Goal: Task Accomplishment & Management: Complete application form

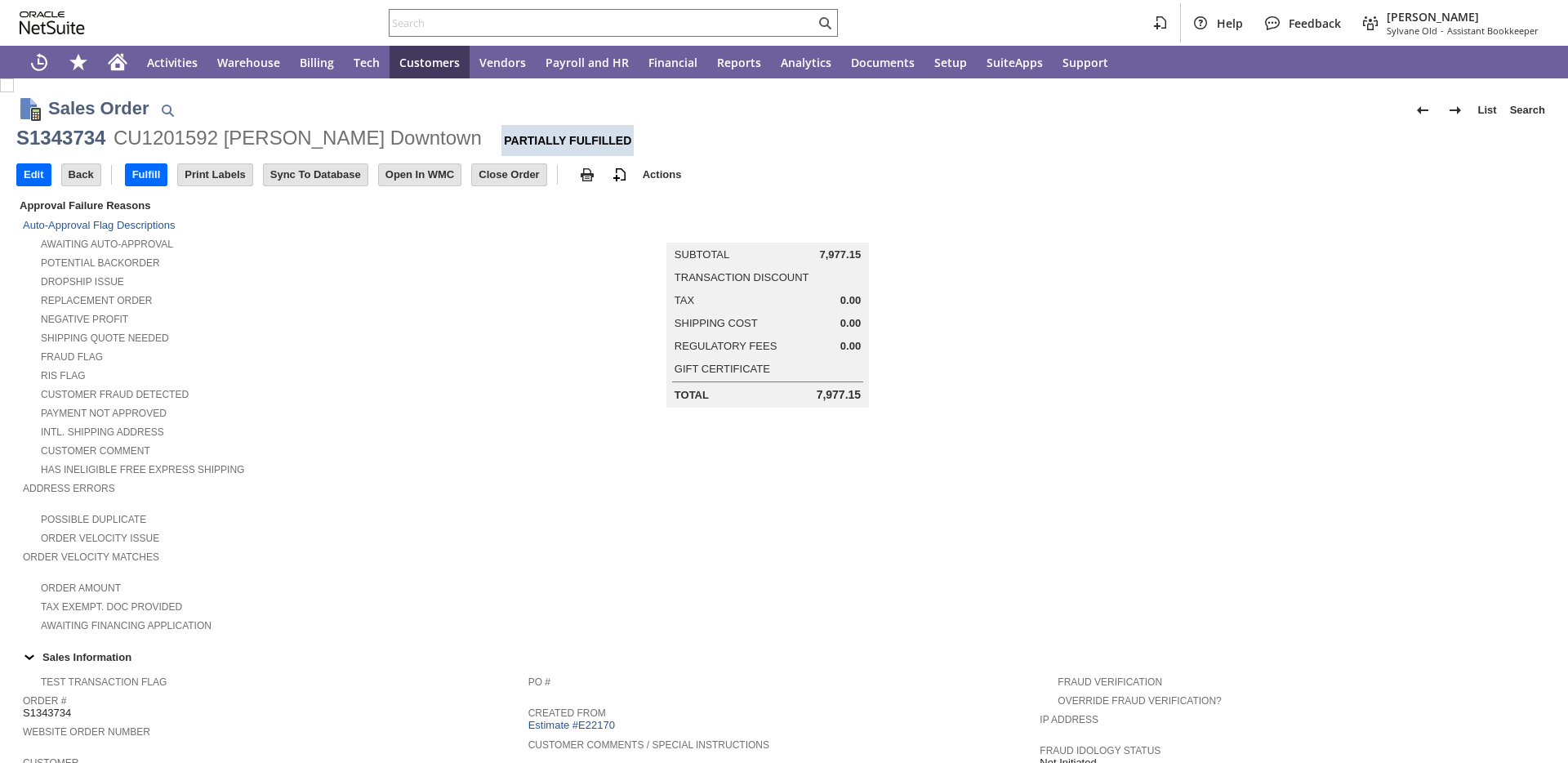
scroll to position [902, 0]
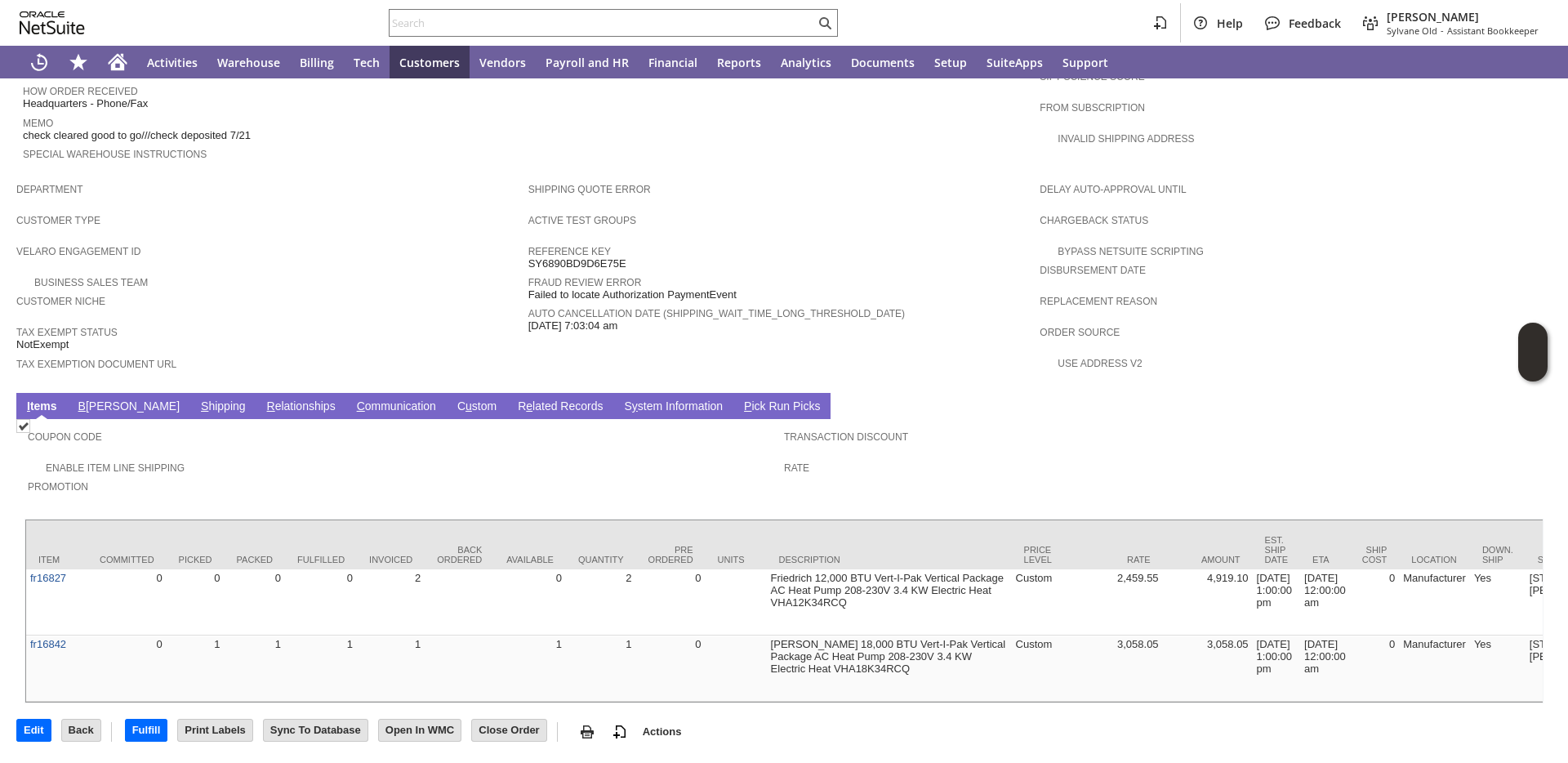
click at [201, 399] on span "S" at bounding box center [205, 405] width 7 height 13
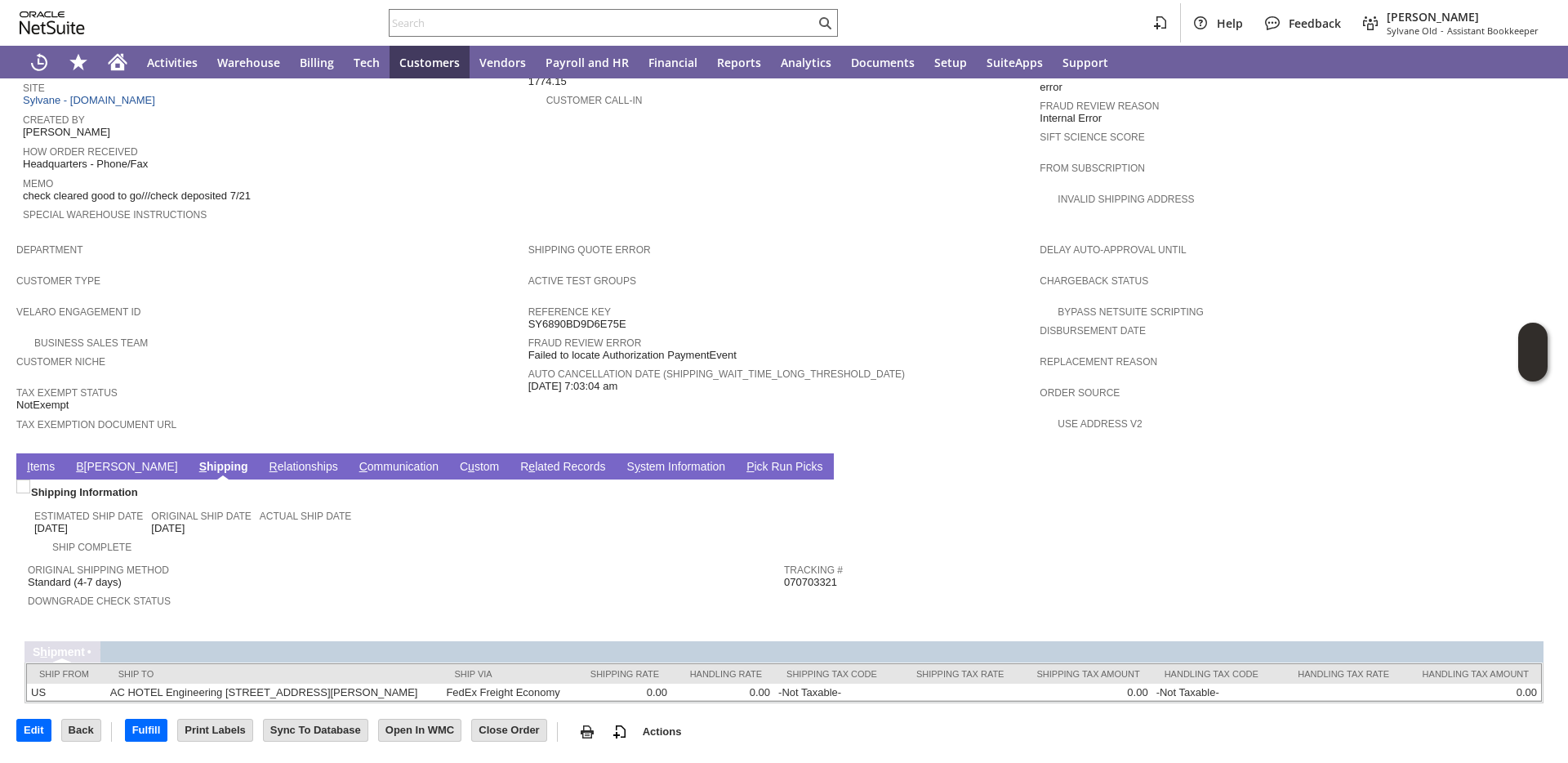
scroll to position [768, 0]
click at [59, 466] on link "I tems" at bounding box center [40, 468] width 36 height 16
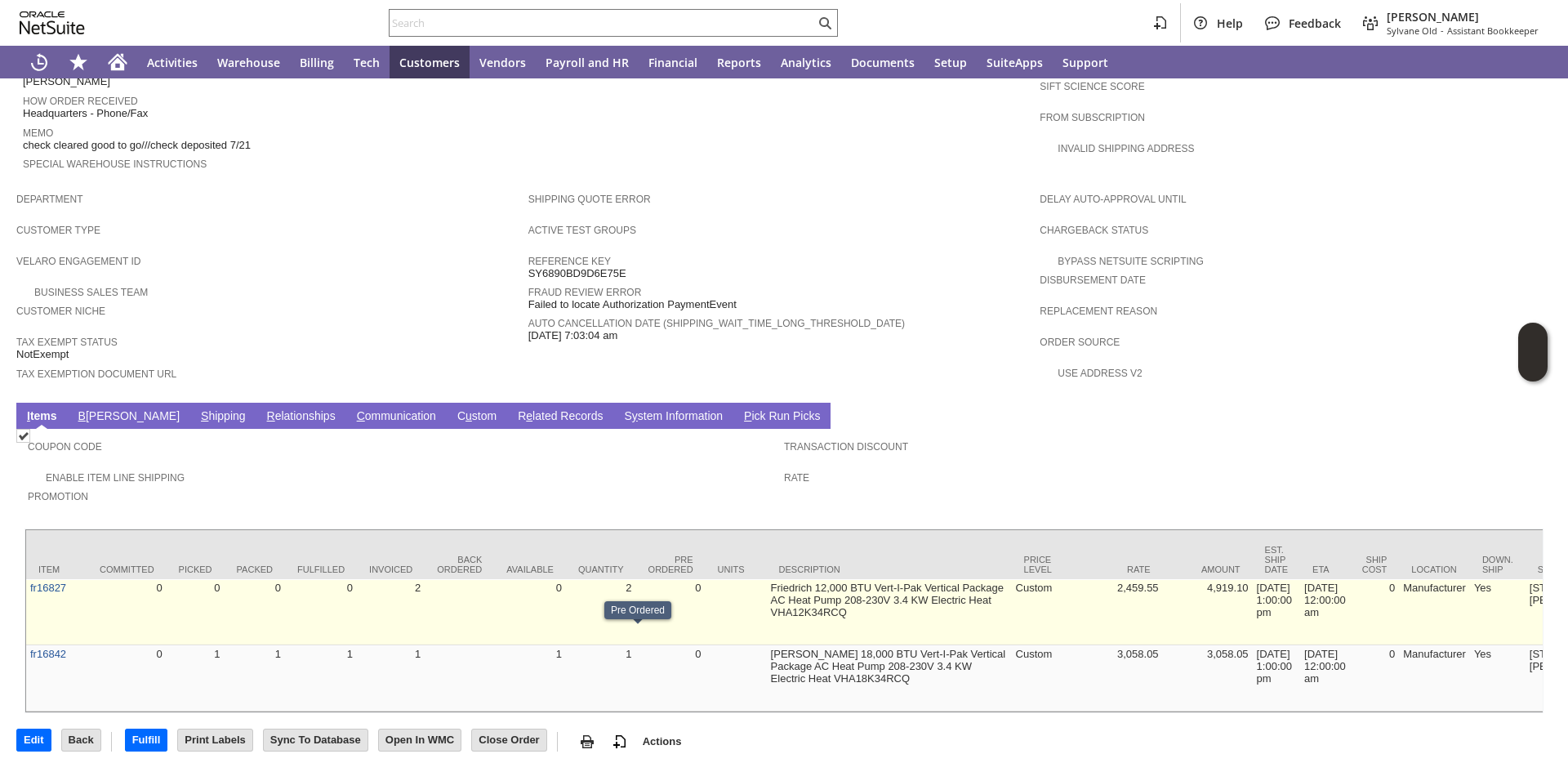
scroll to position [837, 0]
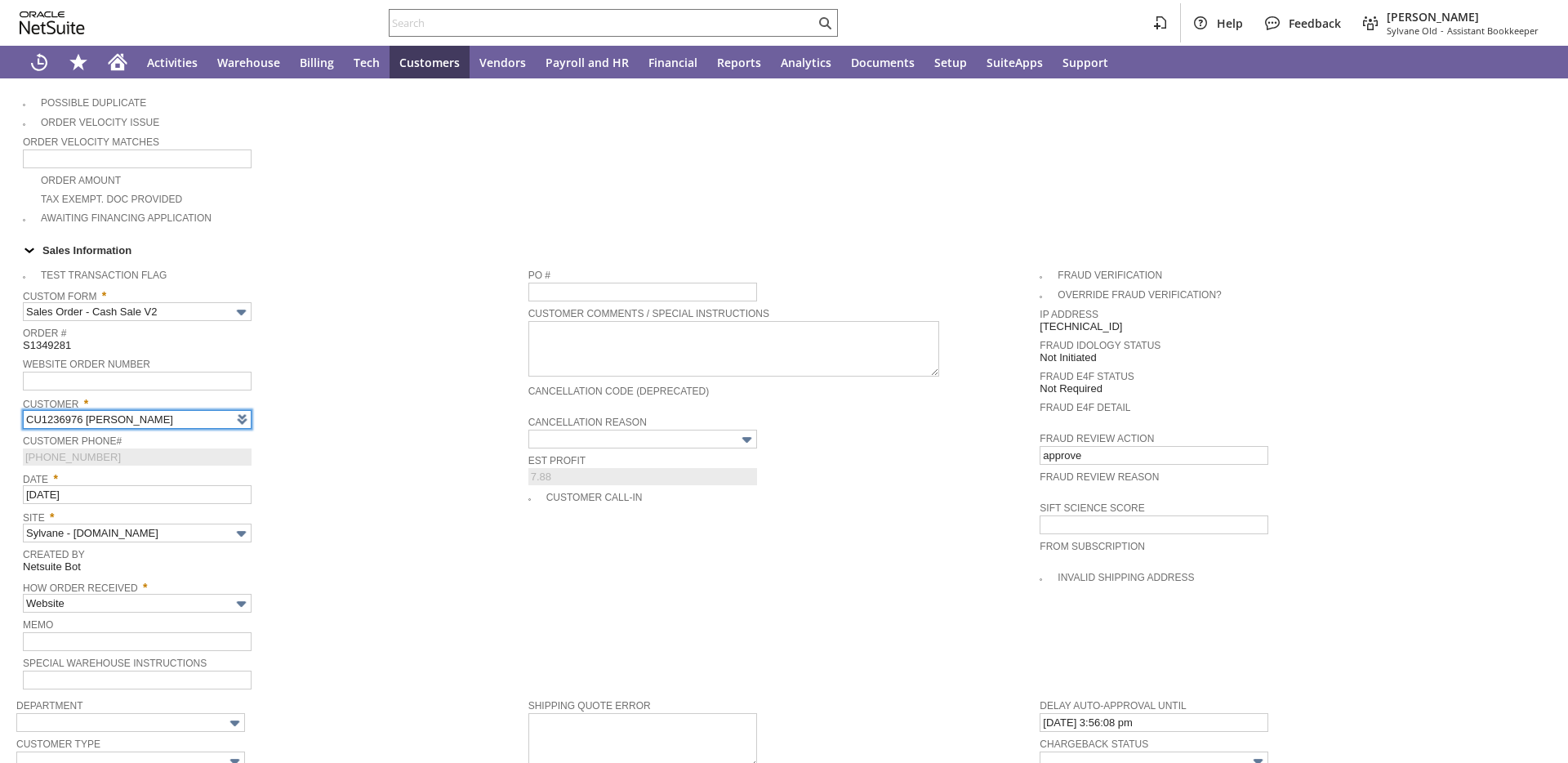
type input "Intelligent Recommendations¹⁰"
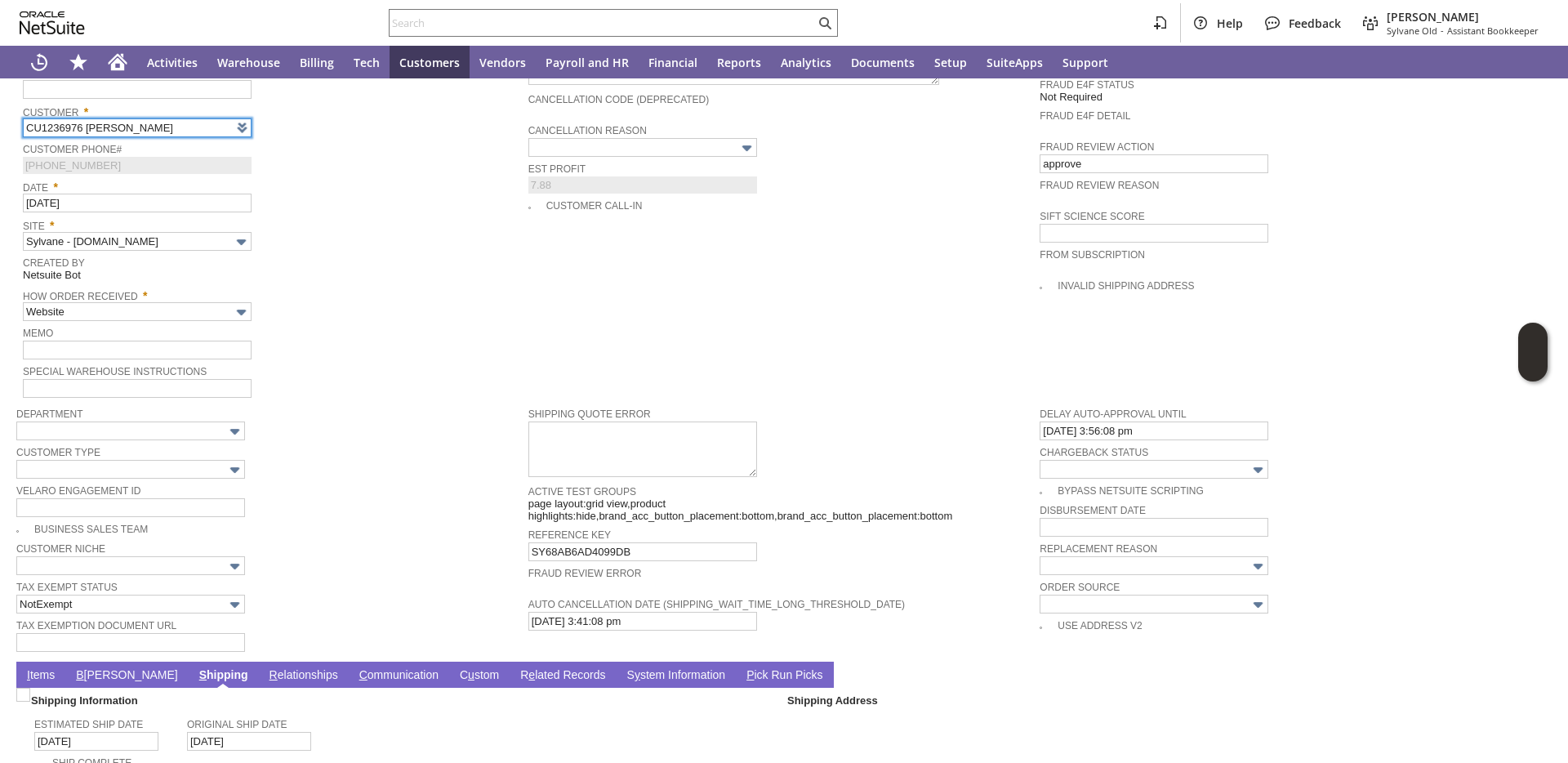
scroll to position [1085, 0]
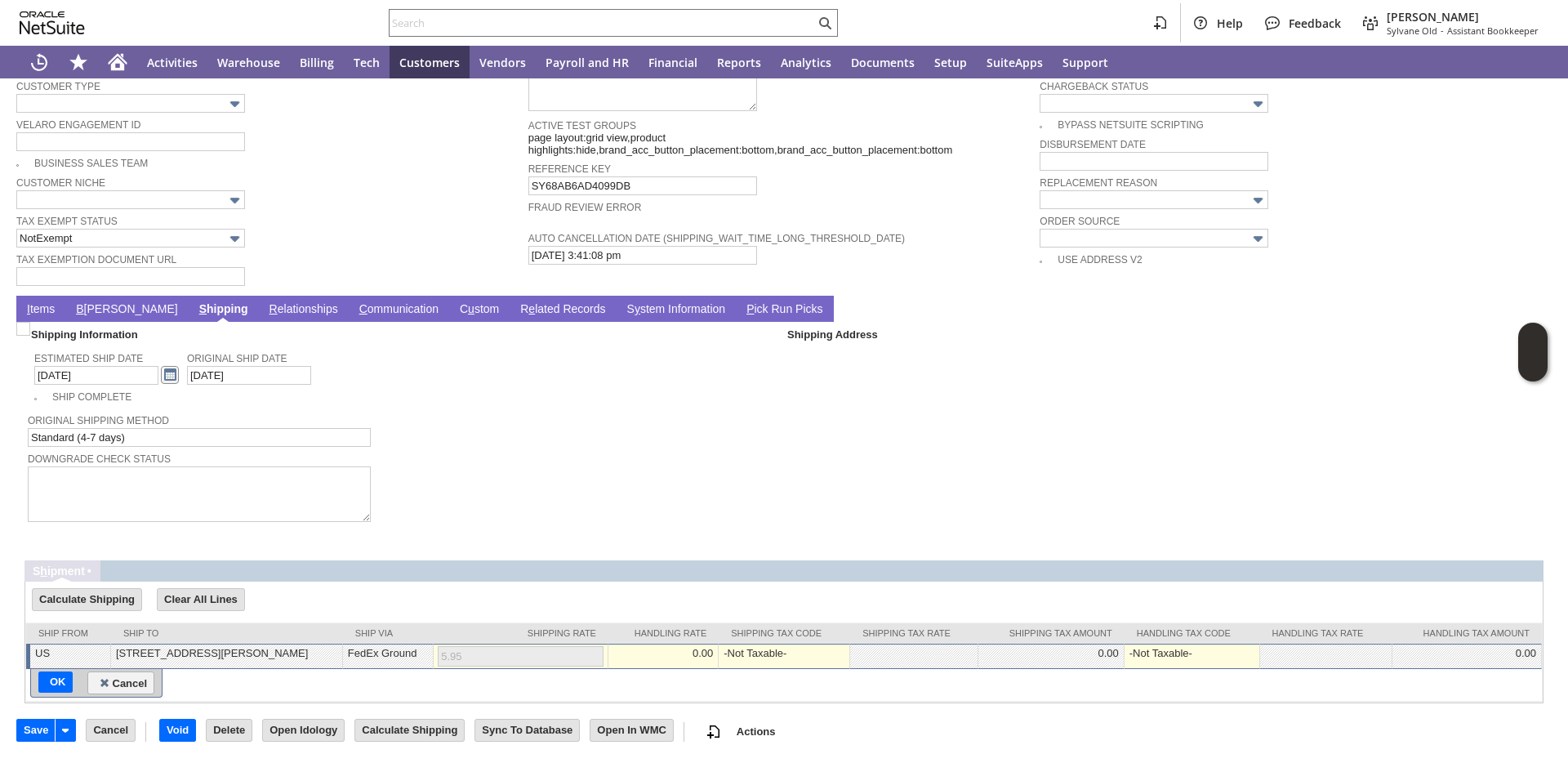
click at [161, 373] on link at bounding box center [170, 374] width 18 height 18
click at [279, 393] on link at bounding box center [278, 397] width 18 height 18
click at [175, 490] on link "22" at bounding box center [174, 487] width 18 height 15
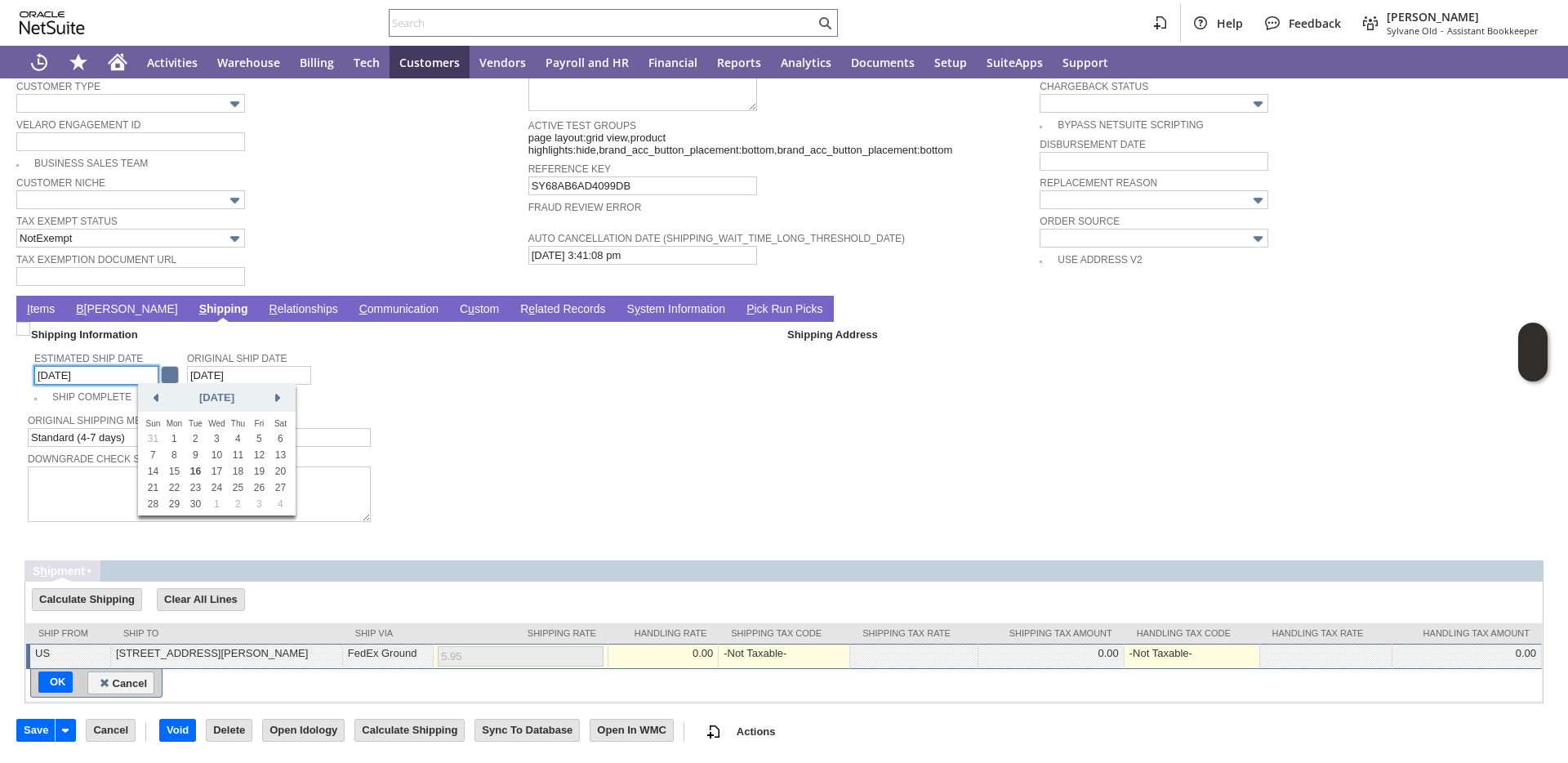
type input "9/22/2025"
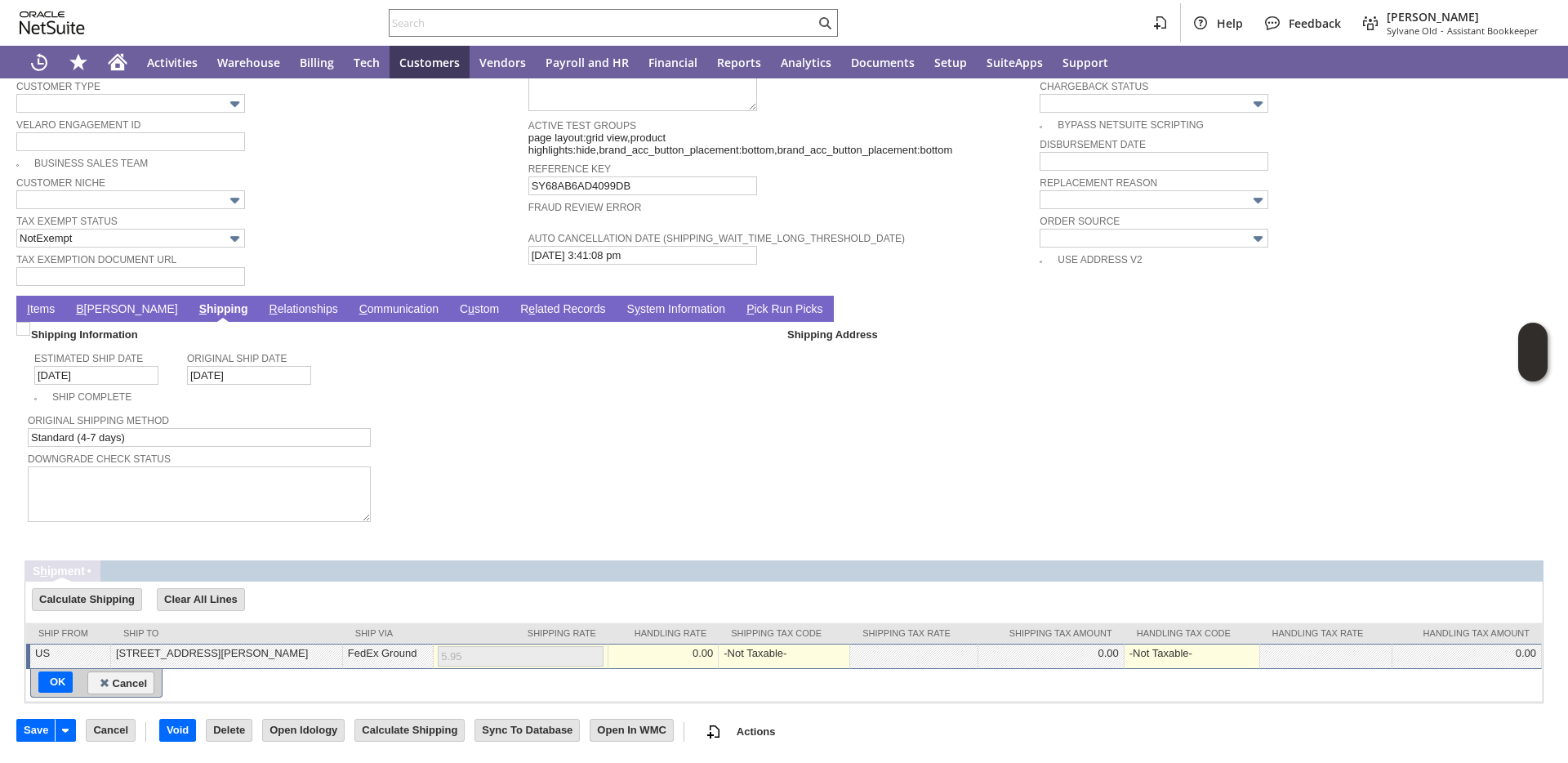
click at [44, 304] on link "I tems" at bounding box center [40, 310] width 36 height 16
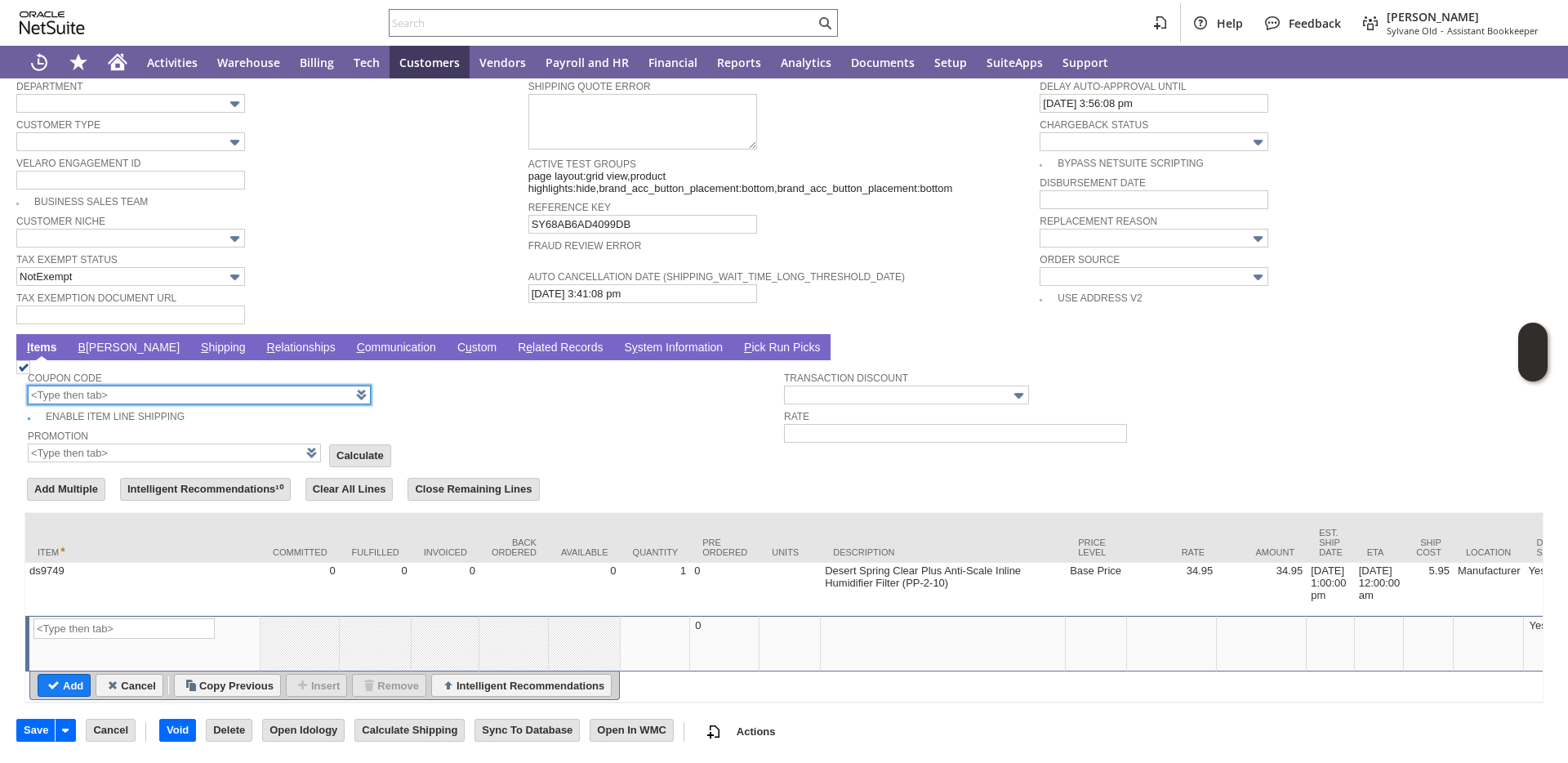
scroll to position [1064, 0]
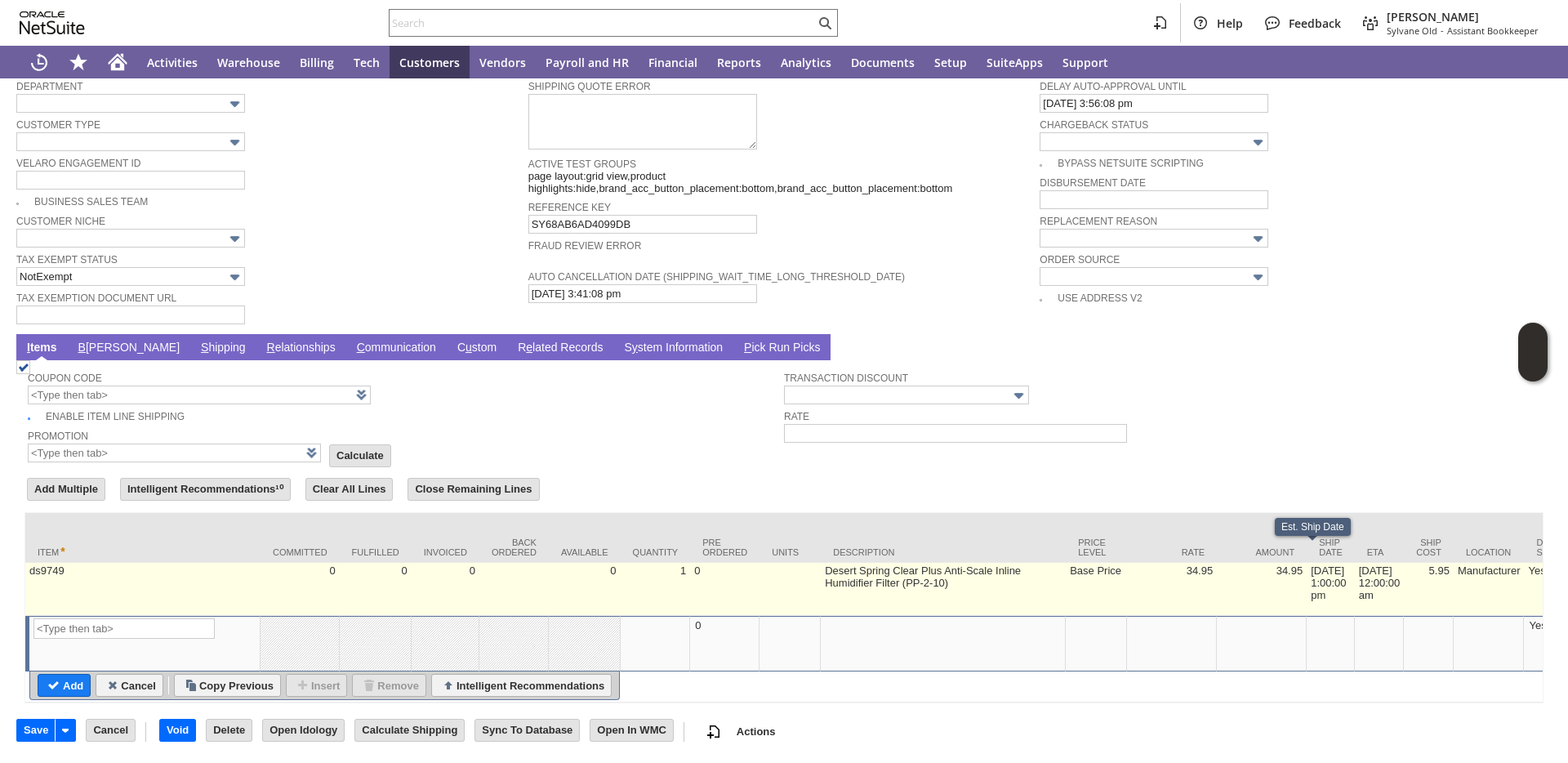
click at [1306, 563] on td "8/27/2025 1:00:00 pm" at bounding box center [1330, 589] width 48 height 53
type input "8/27/2025 1:00:00 pm"
type input "ds9749"
type input "OK"
type input "Make Copy"
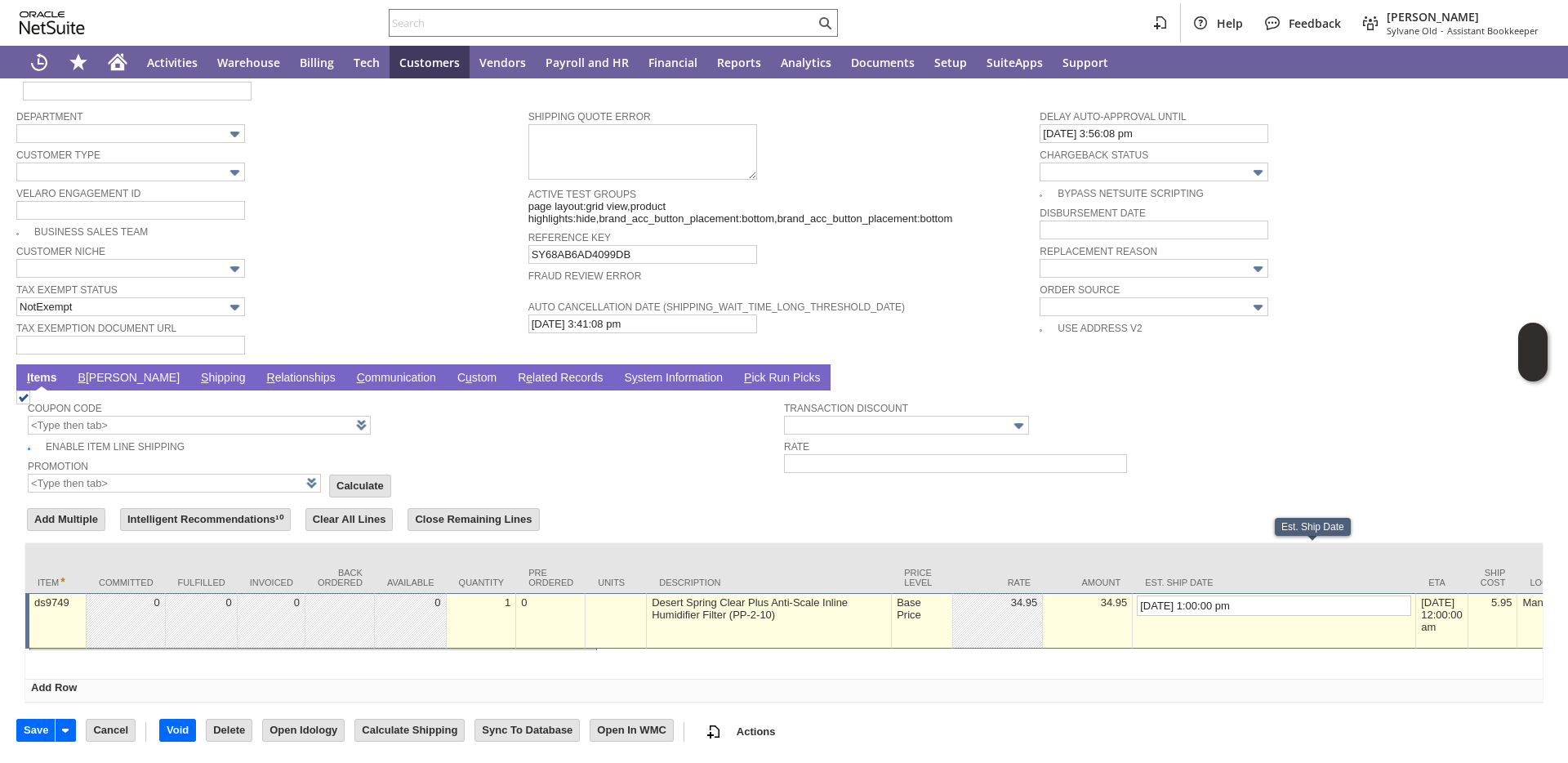
scroll to position [1030, 0]
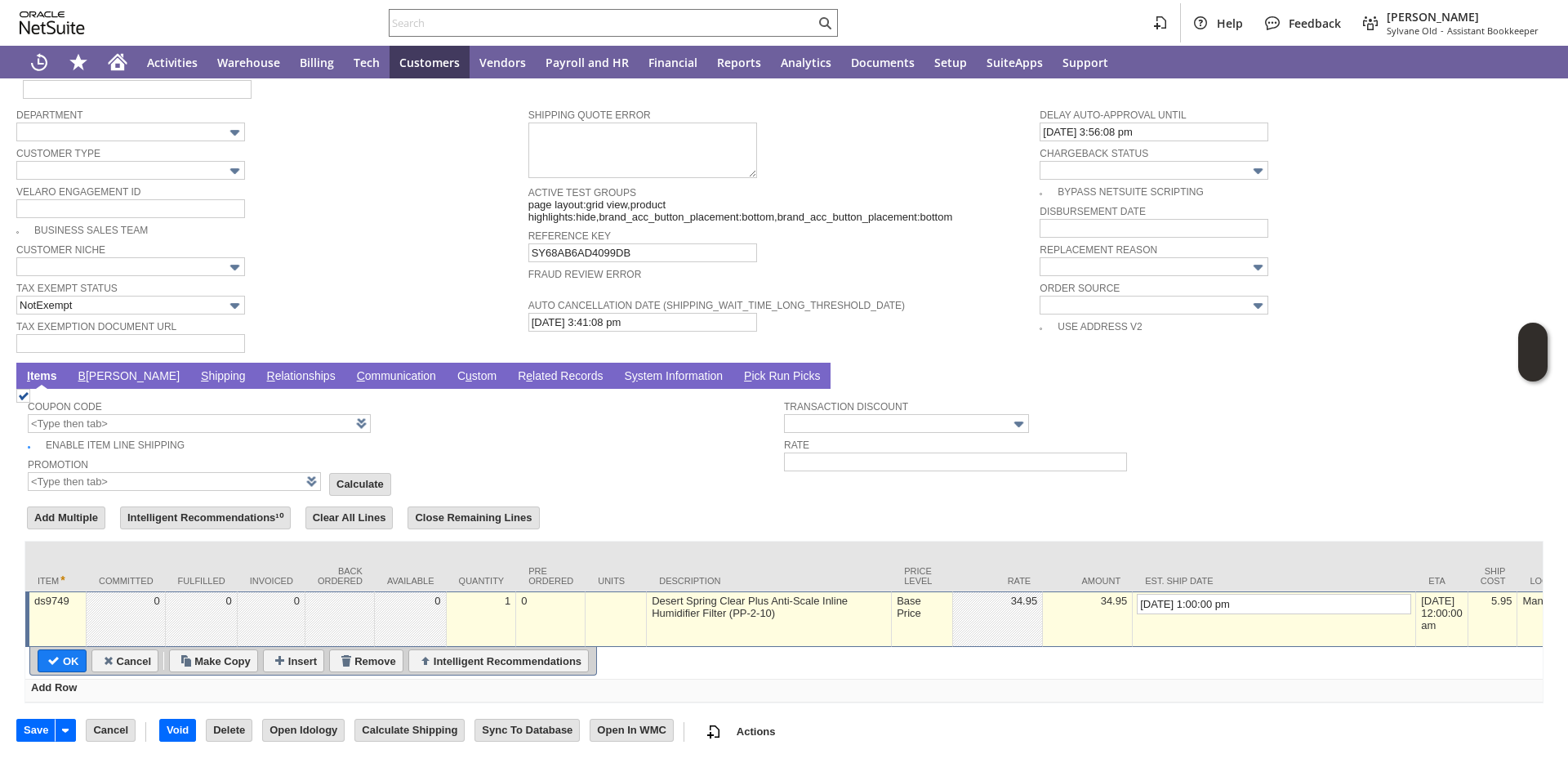
drag, startPoint x: 1135, startPoint y: 585, endPoint x: 1085, endPoint y: 587, distance: 50.0
type input "9/22/2025 1:00:00 pm"
type input "Add"
type input "Copy Previous"
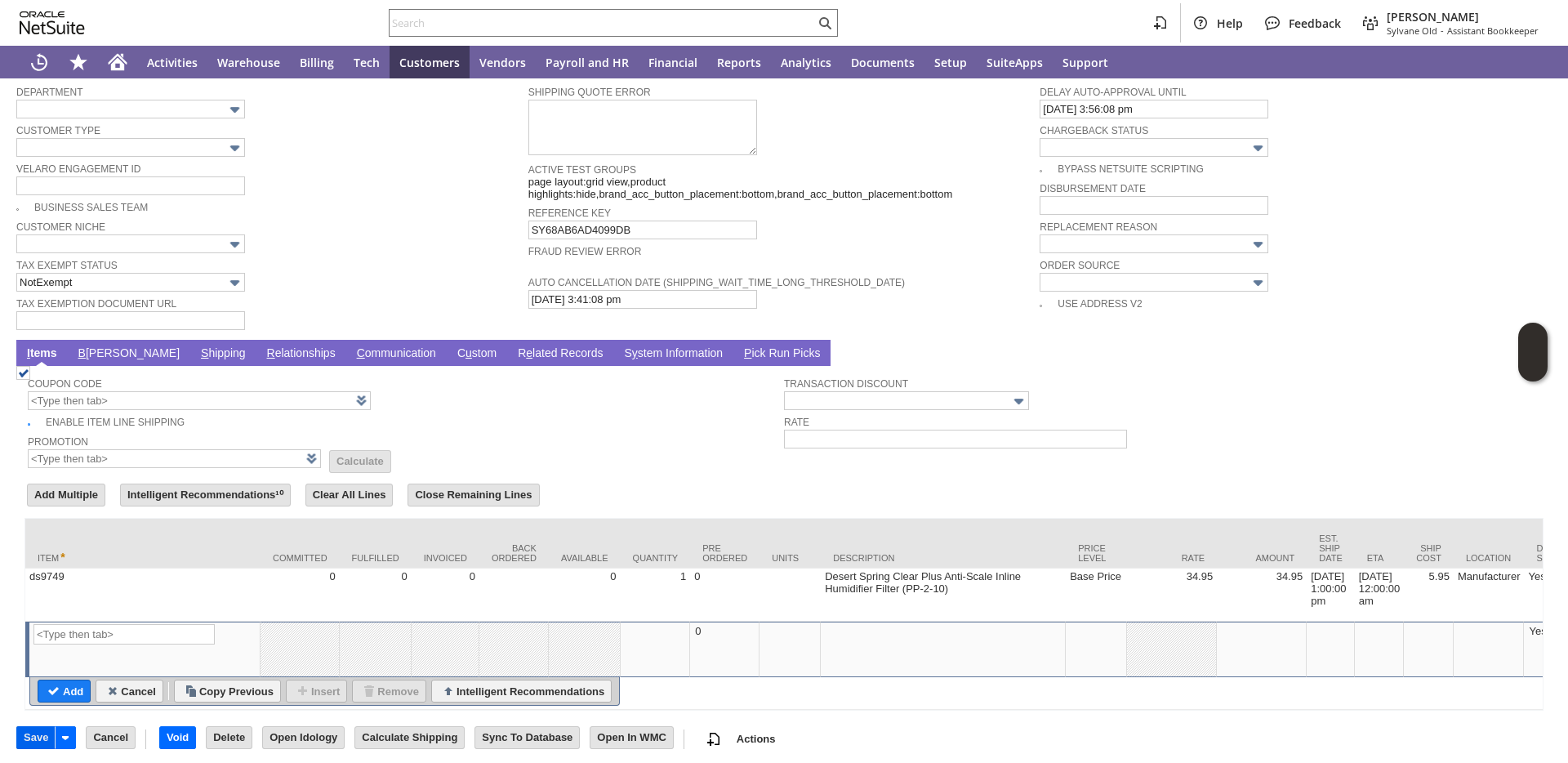
click at [35, 748] on input "Save" at bounding box center [36, 738] width 38 height 21
